Goal: Check status: Check status

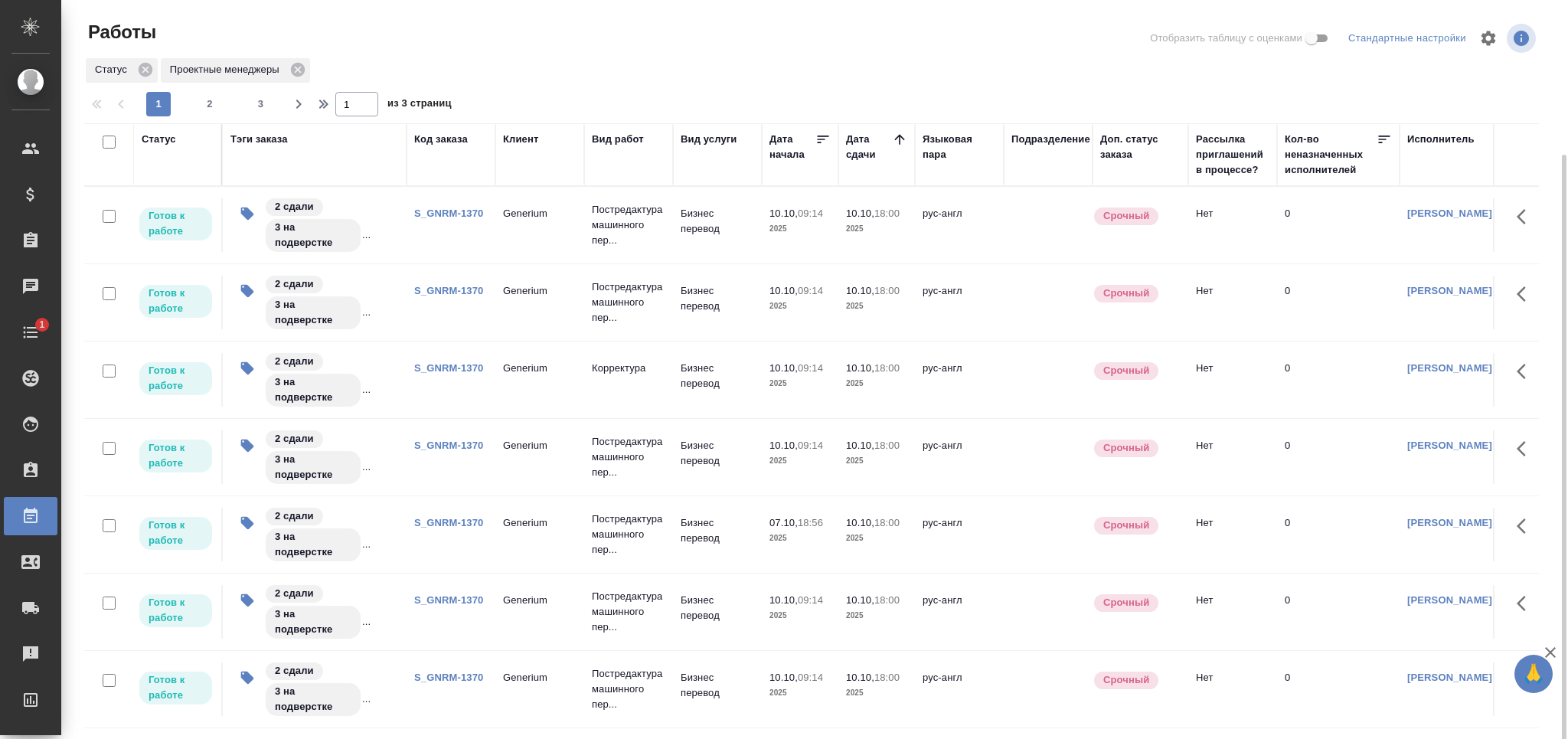
scroll to position [81, 0]
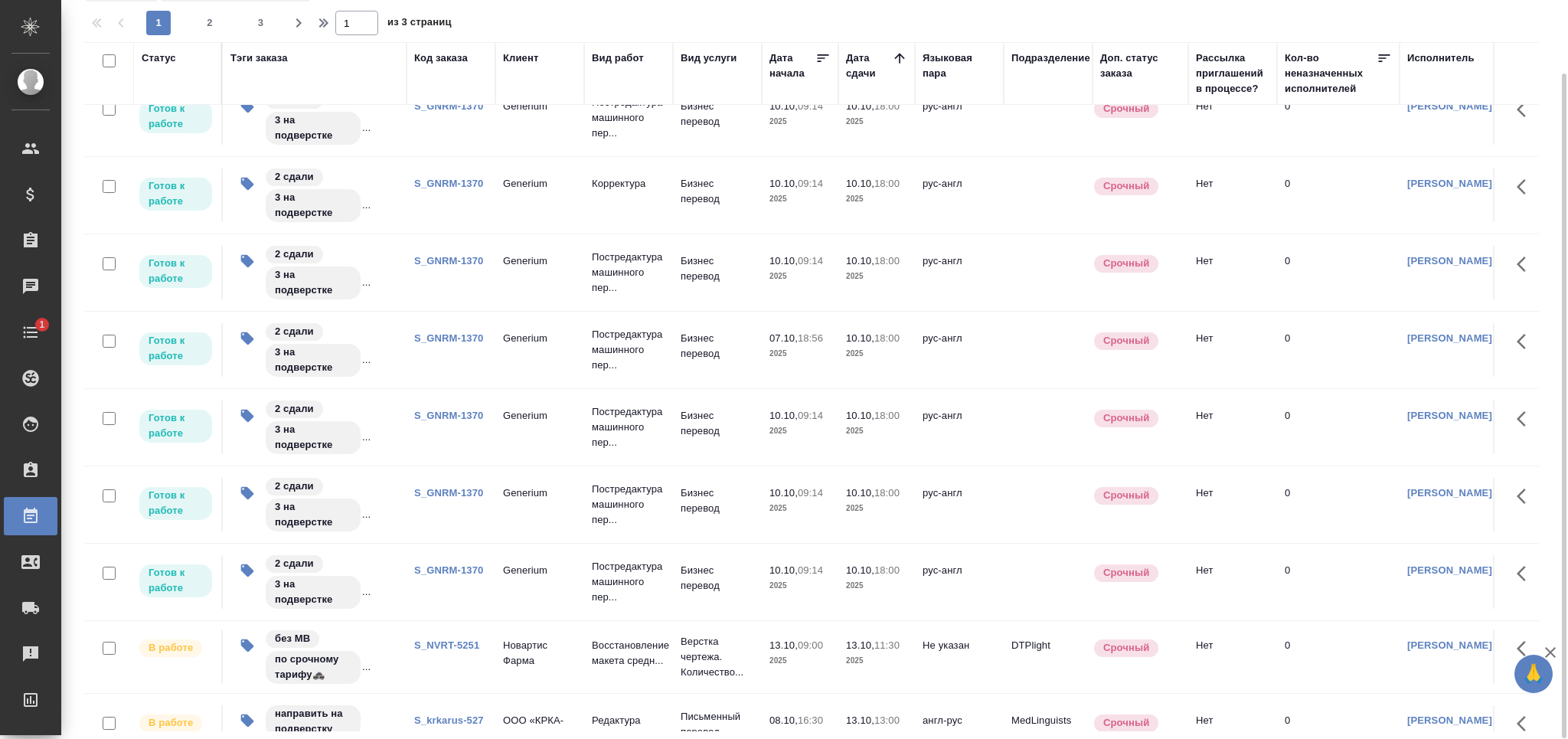
drag, startPoint x: 1524, startPoint y: 200, endPoint x: 1524, endPoint y: 245, distance: 45.0
click at [1524, 245] on div "Статус Тэги заказа Код заказа Клиент Вид работ Вид услуги Дата начала Дата сдач…" at bounding box center [811, 387] width 1455 height 689
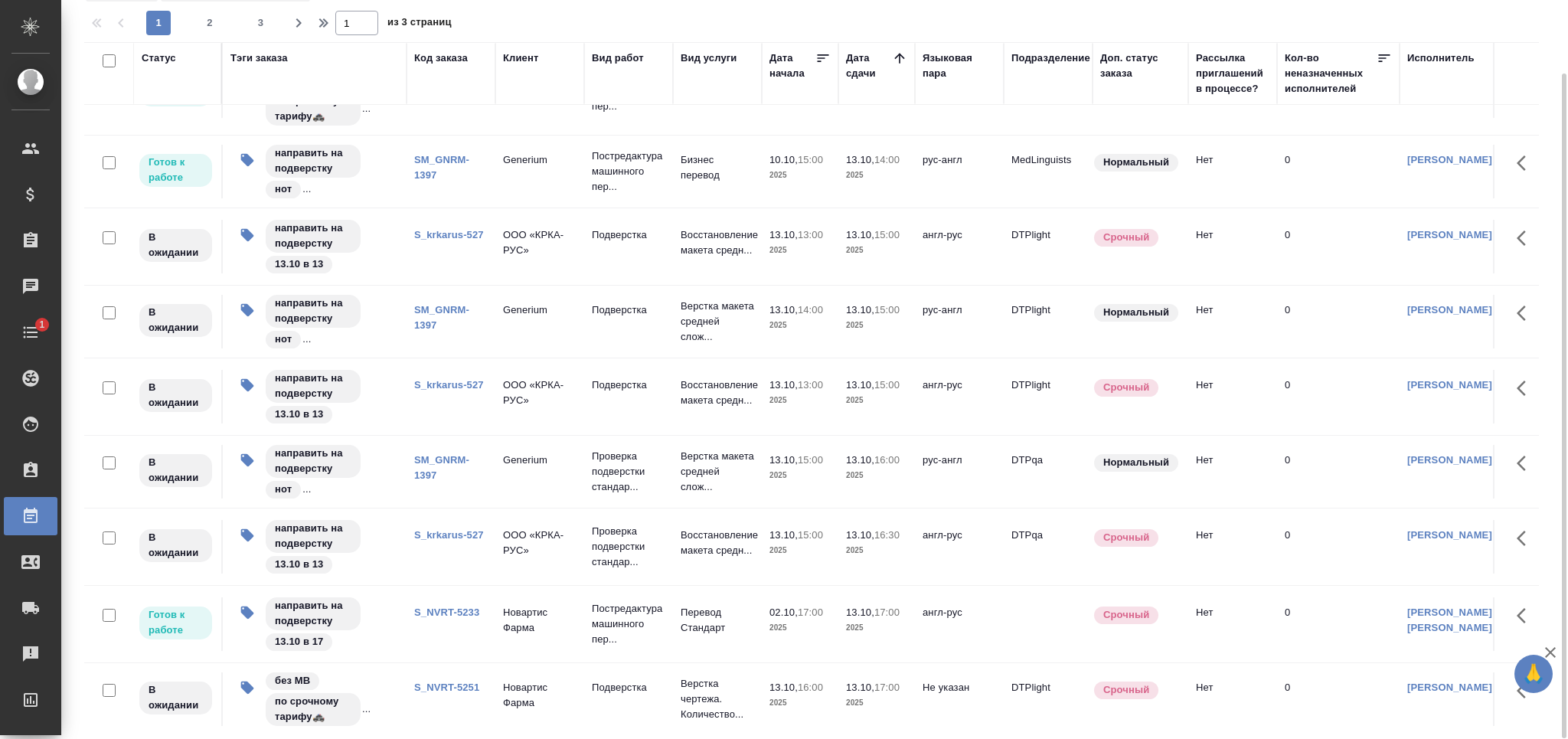
scroll to position [885, 0]
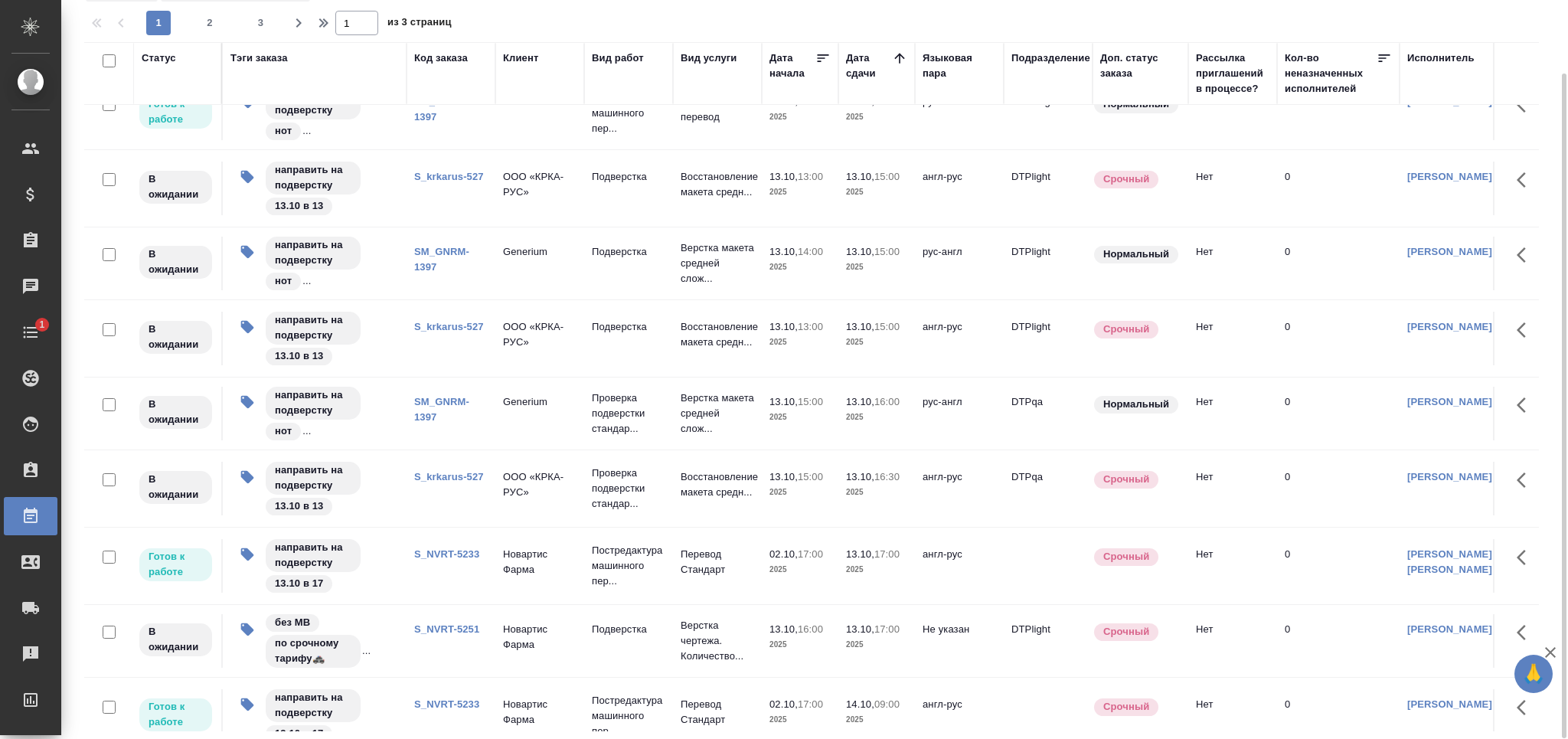
click at [424, 407] on link "SM_GNRM-1397" at bounding box center [441, 409] width 55 height 27
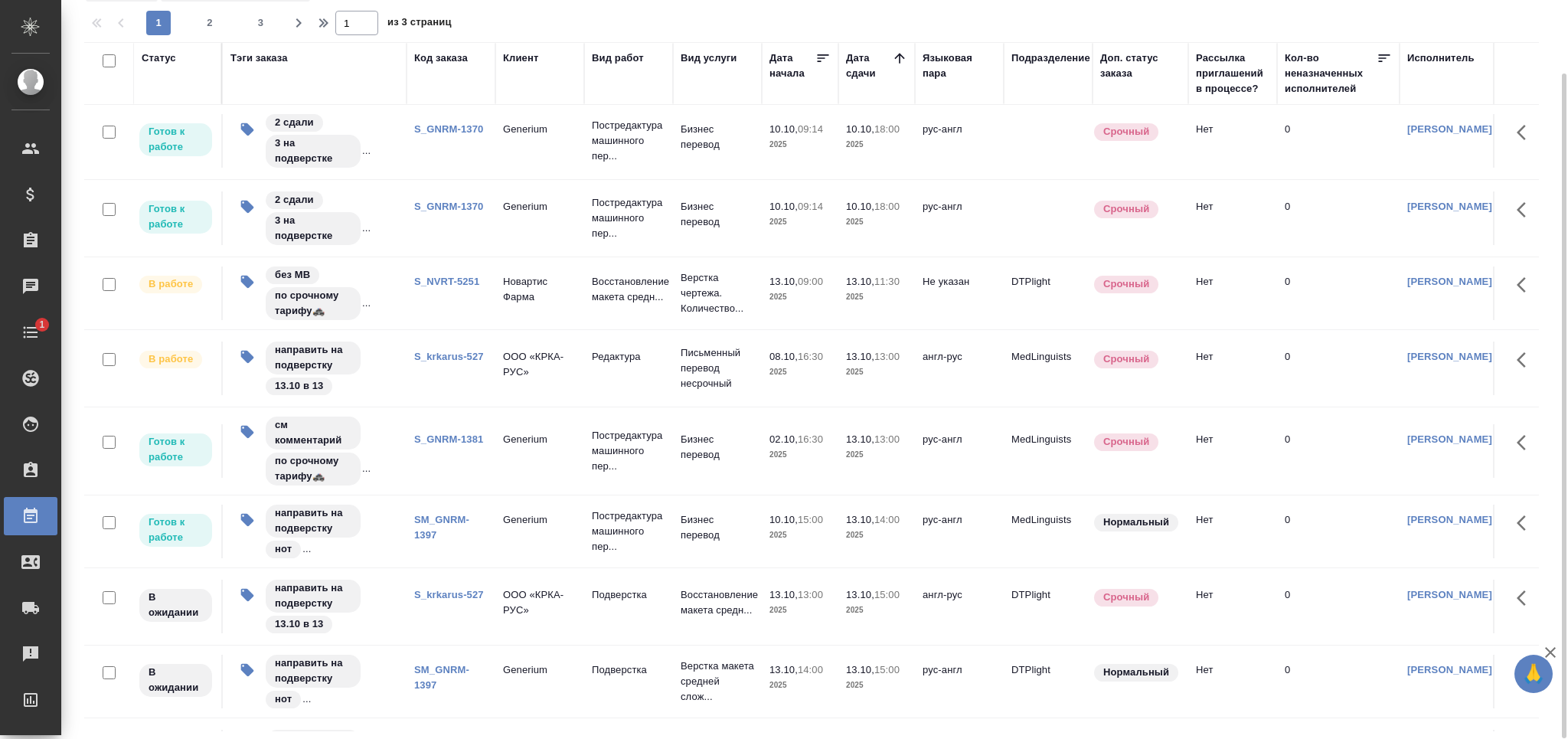
scroll to position [68, 0]
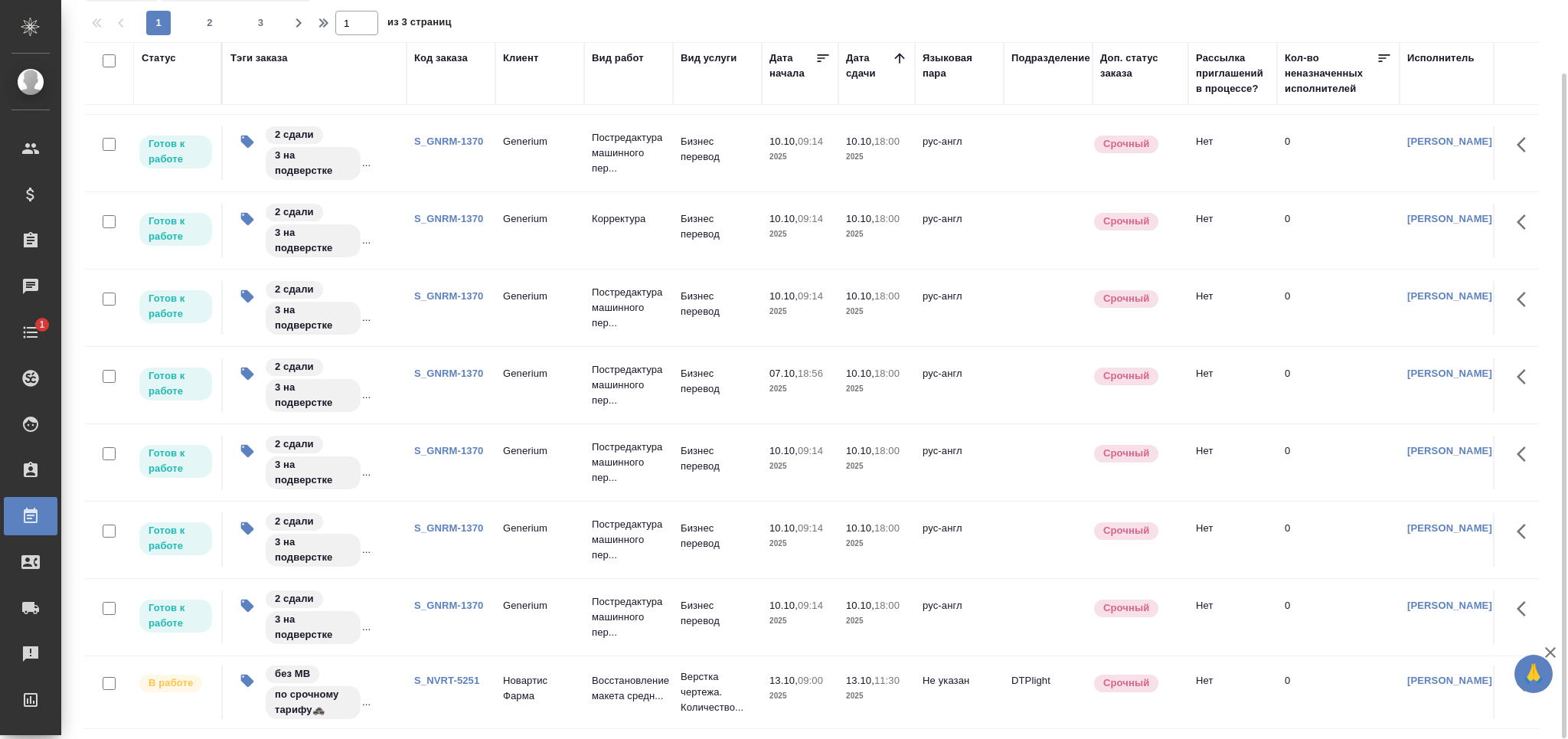
click at [459, 143] on link "S_GNRM-1370" at bounding box center [448, 140] width 69 height 11
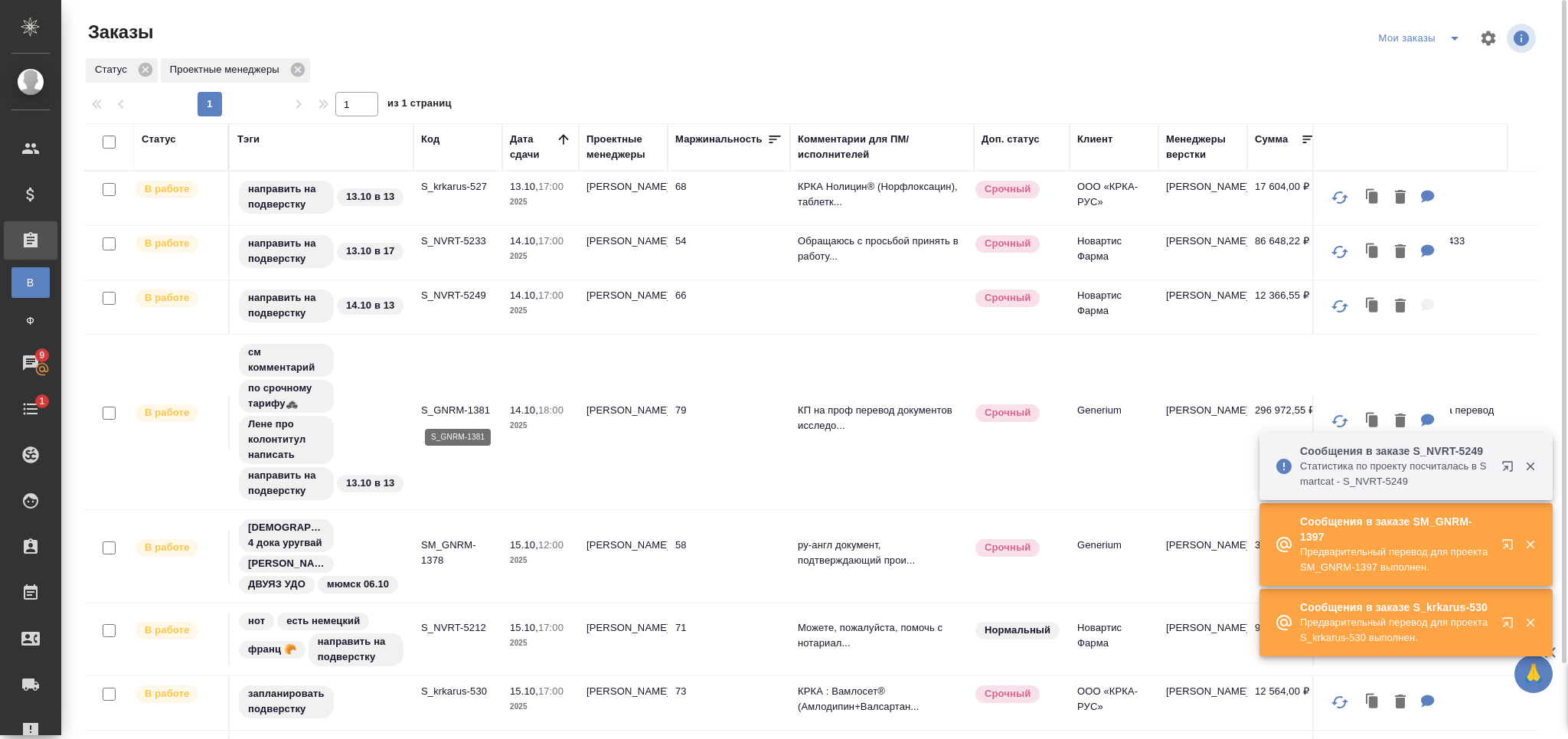
click at [470, 407] on p "S_GNRM-1381" at bounding box center [458, 411] width 74 height 15
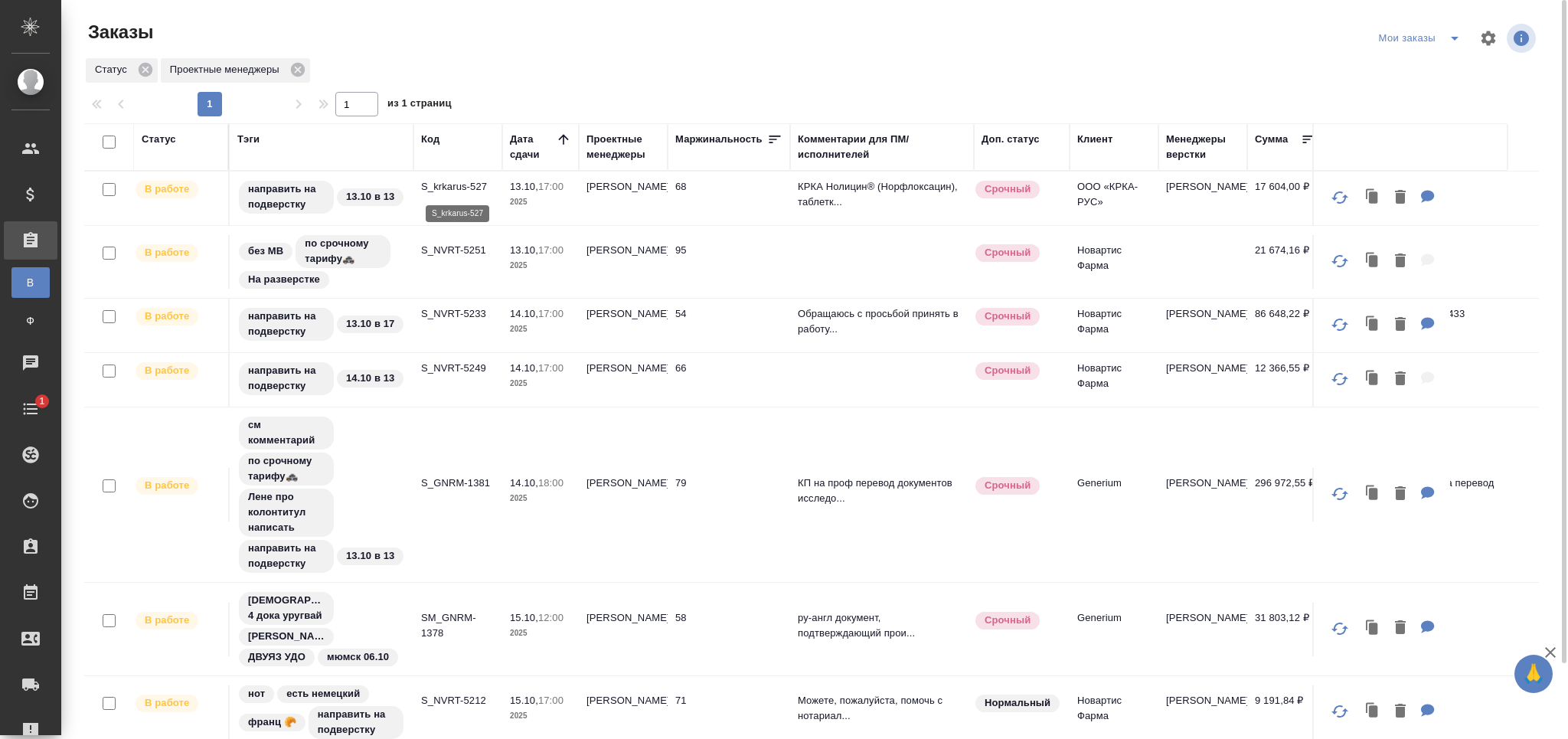
click at [468, 188] on p "S_krkarus-527" at bounding box center [458, 186] width 74 height 15
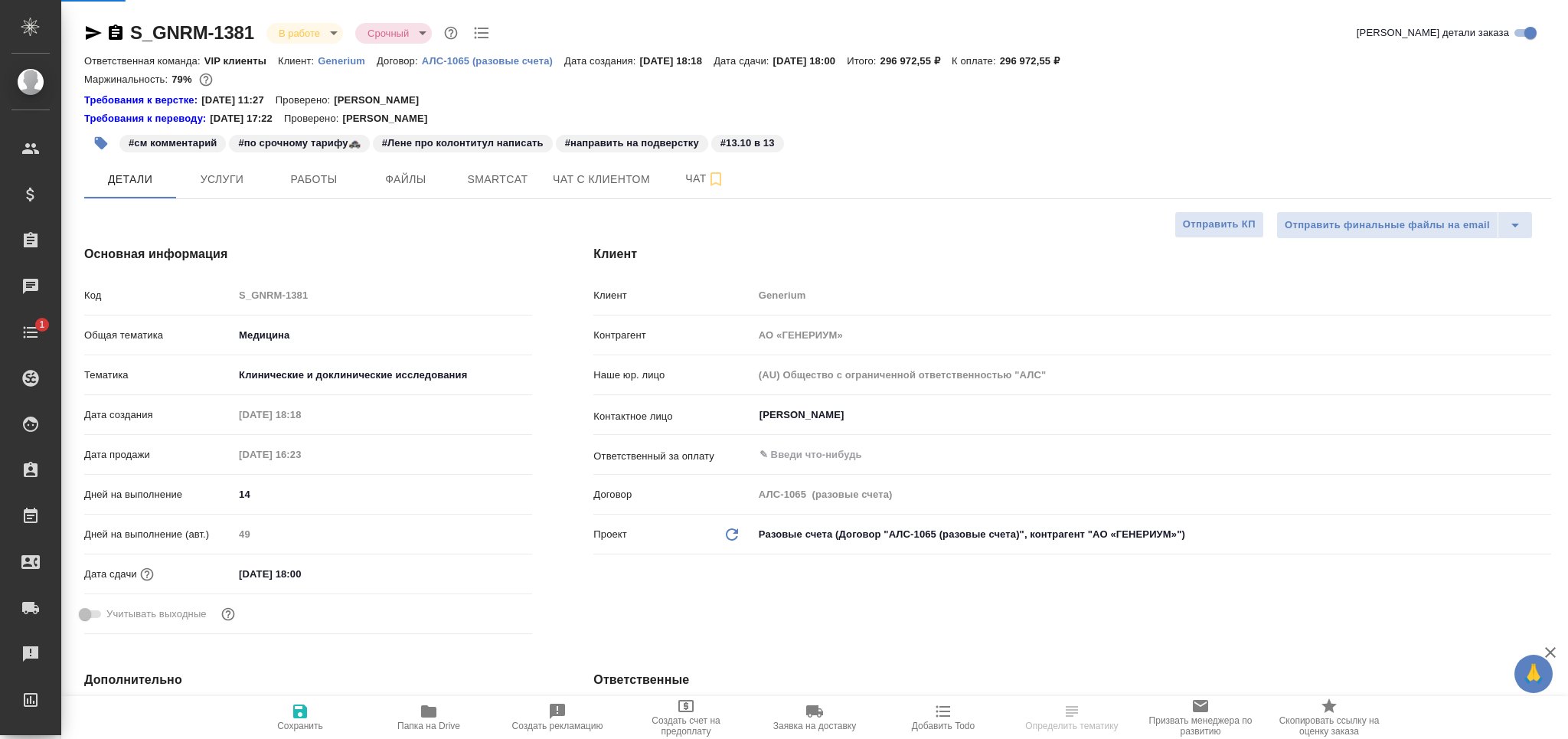
select select "RU"
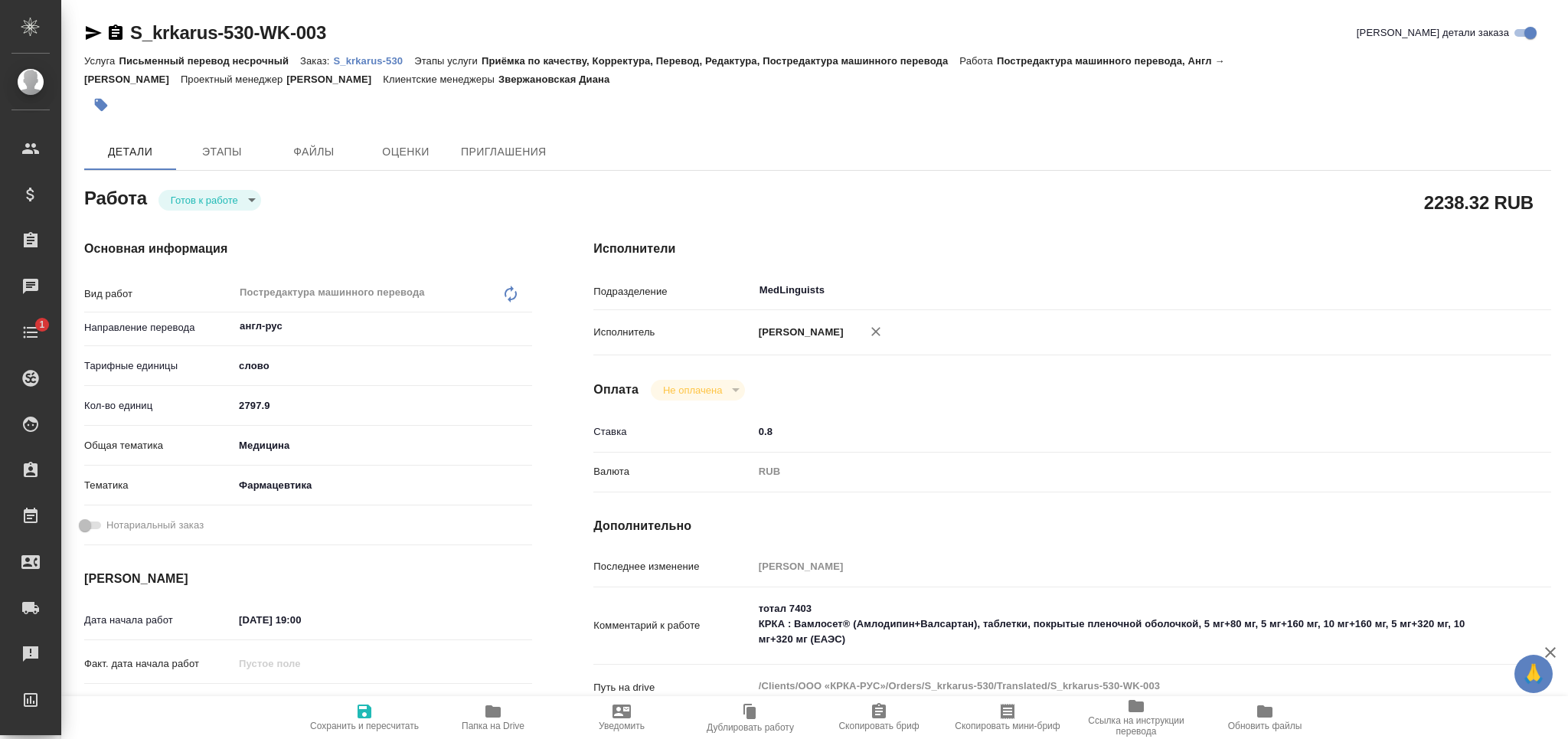
type textarea "x"
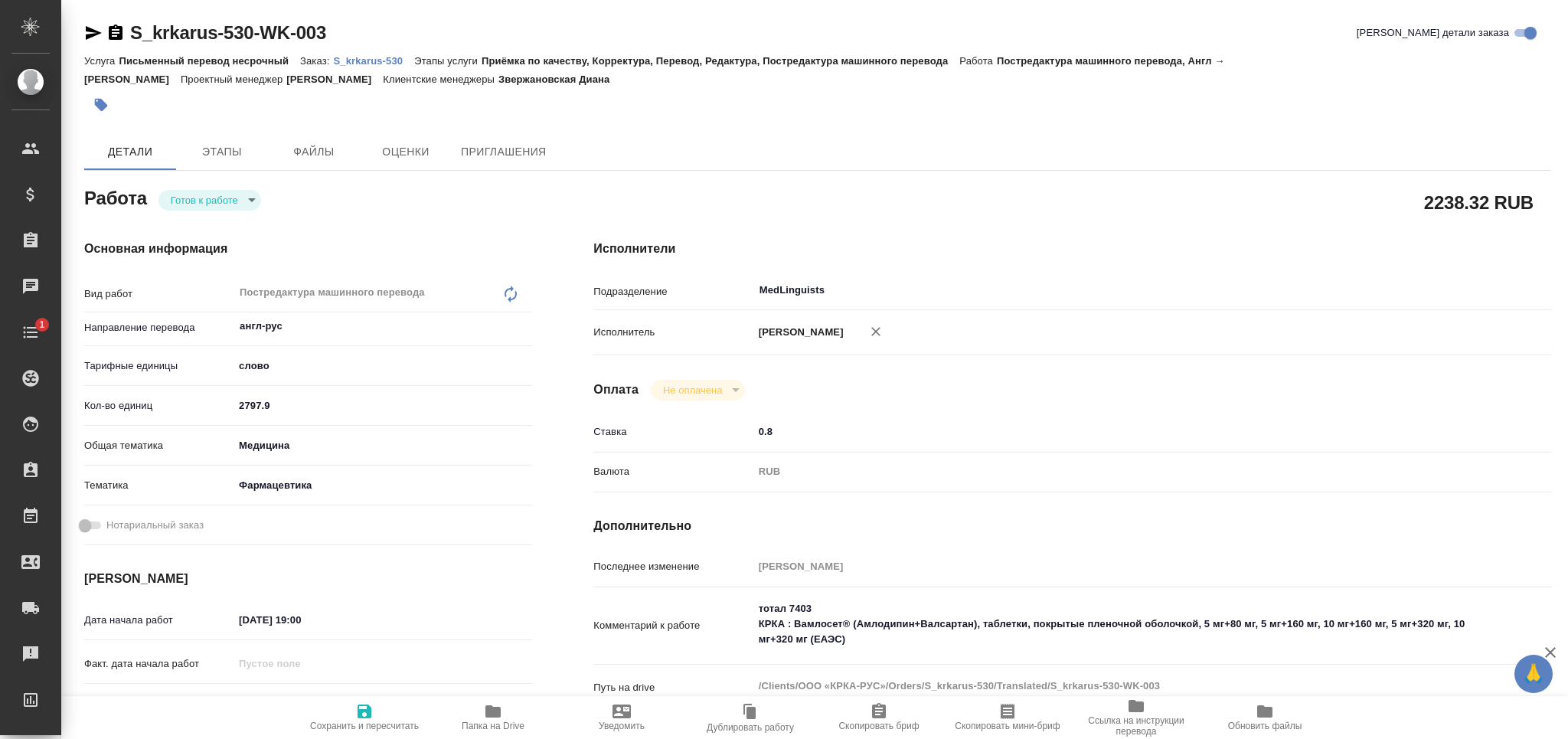
type textarea "x"
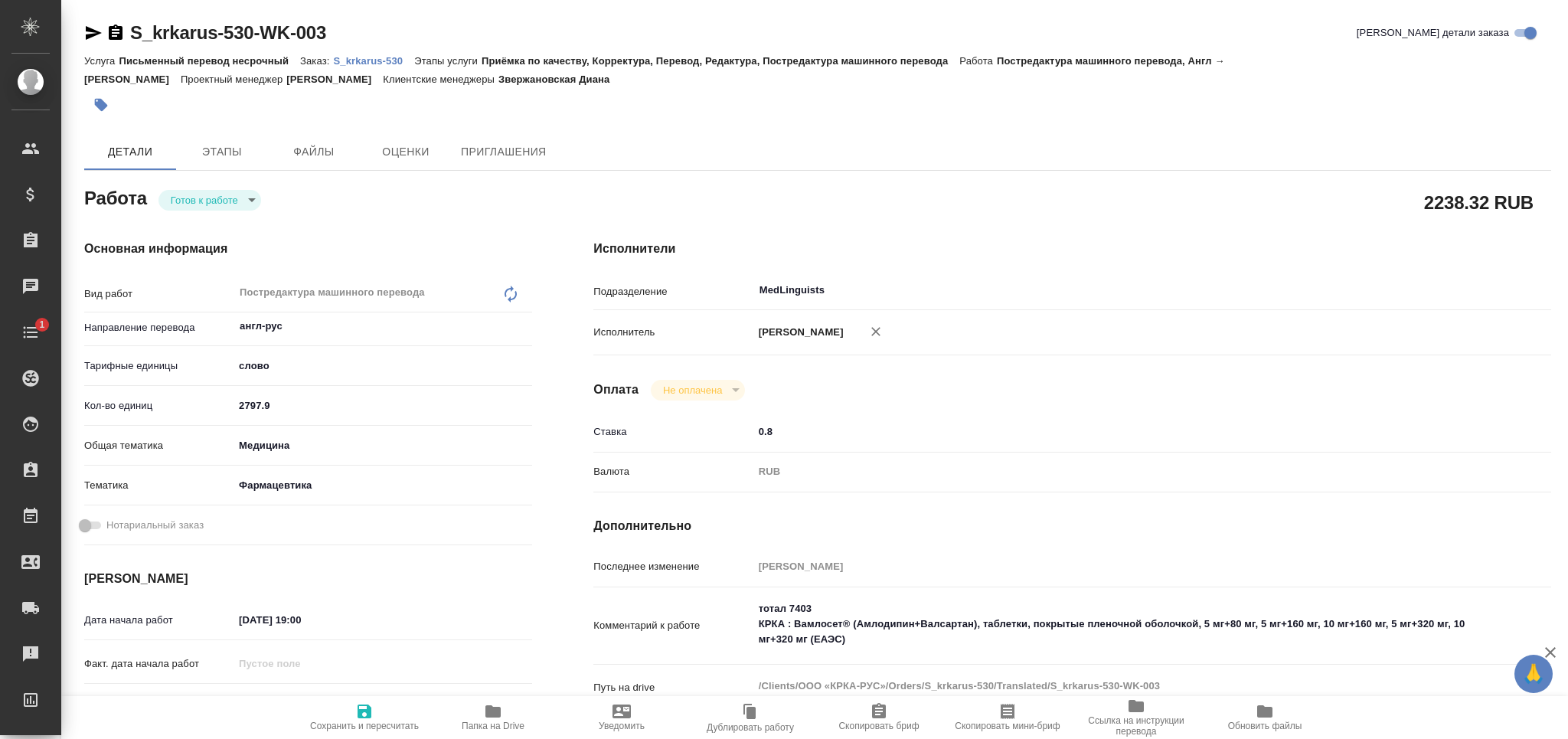
type textarea "x"
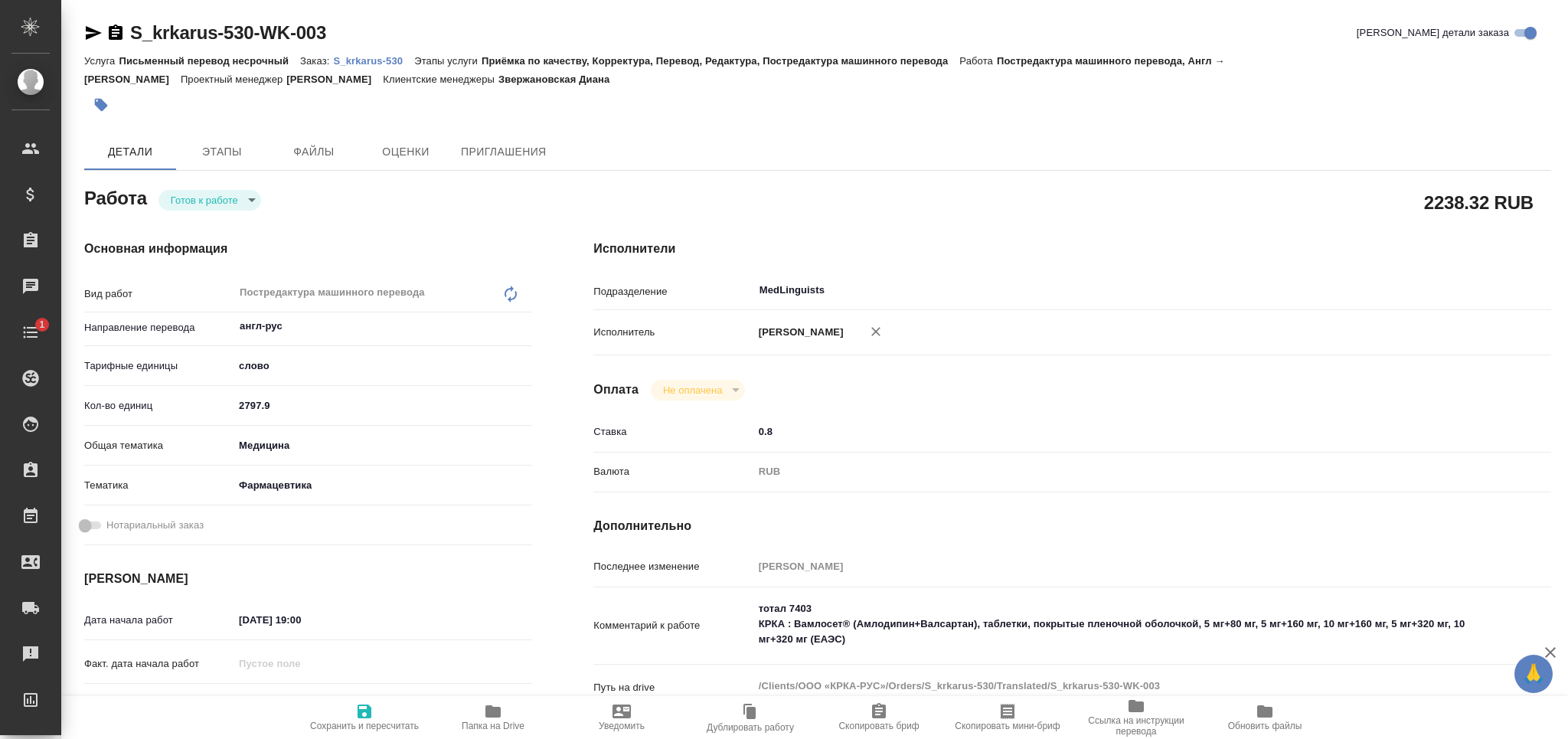
type textarea "x"
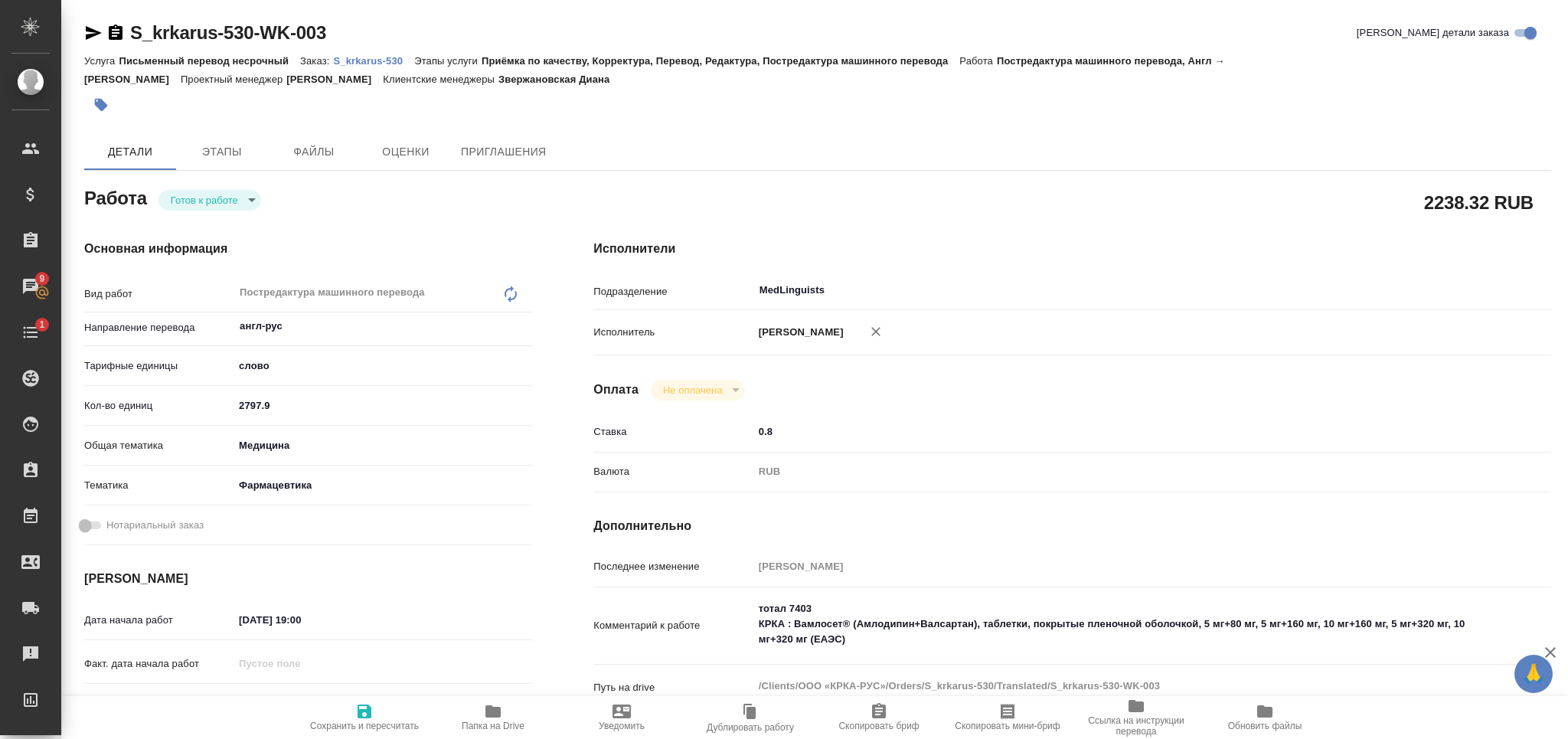
click at [341, 60] on p "S_krkarus-530" at bounding box center [373, 60] width 81 height 11
